Goal: Subscribe to service/newsletter

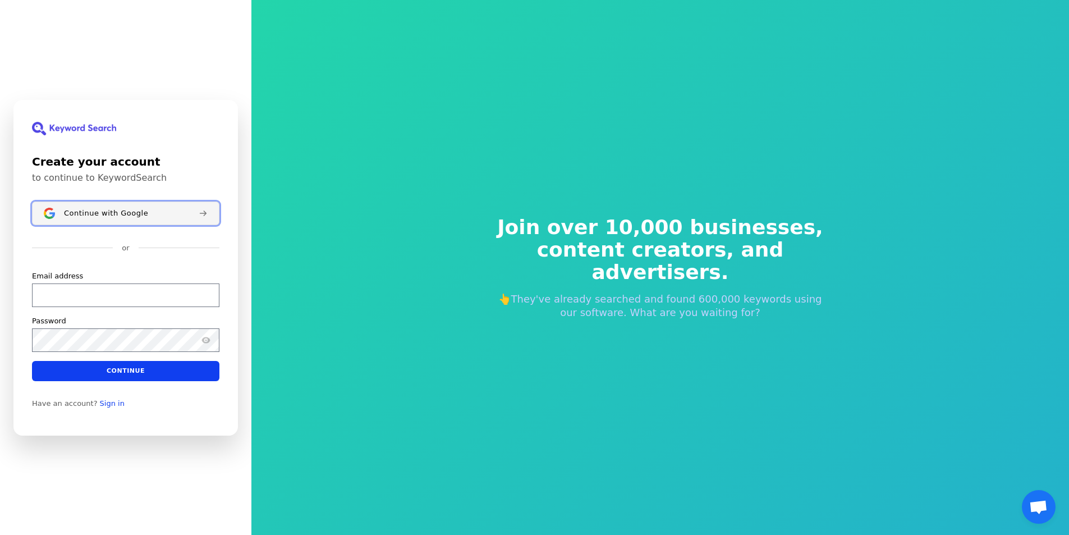
click at [139, 209] on span "Continue with Google" at bounding box center [106, 212] width 84 height 9
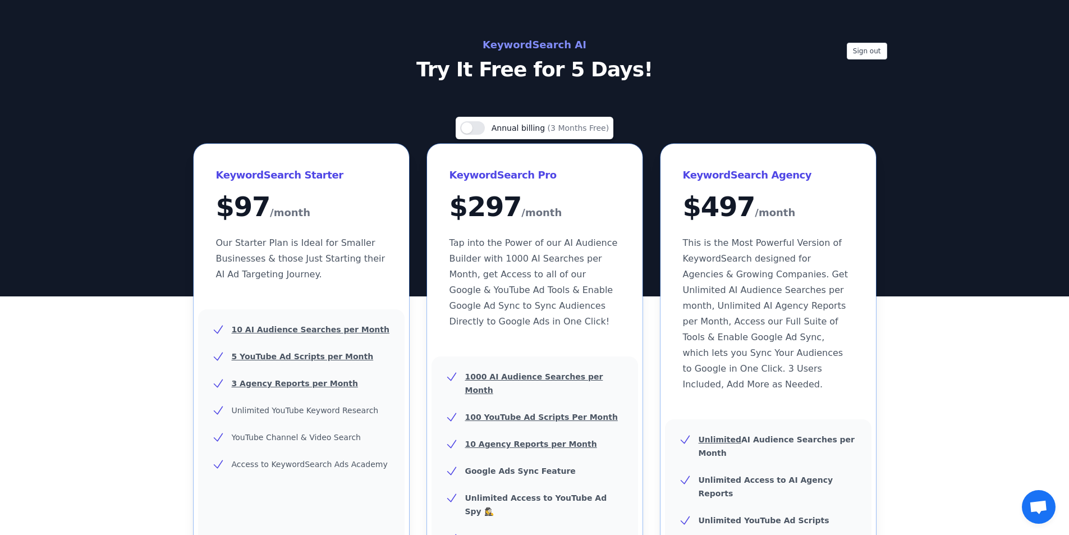
click at [264, 124] on div "Use setting Annual billing (3 Months Free)" at bounding box center [535, 130] width 683 height 27
click at [573, 67] on p "Try It Free for 5 Days!" at bounding box center [534, 69] width 503 height 22
